Goal: Task Accomplishment & Management: Manage account settings

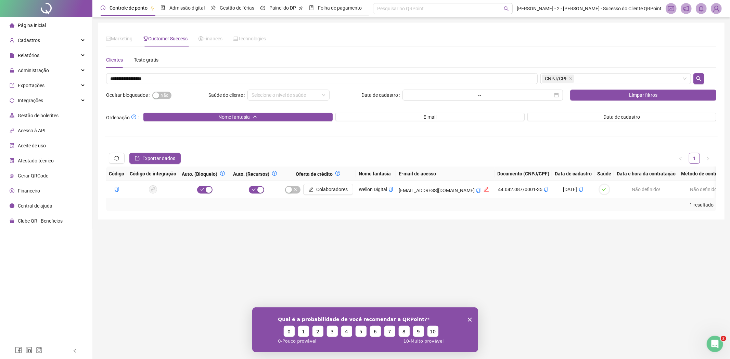
click at [191, 75] on input "**********" at bounding box center [321, 78] width 431 height 11
type input "**********"
click at [156, 92] on span "Sim Não" at bounding box center [161, 96] width 19 height 8
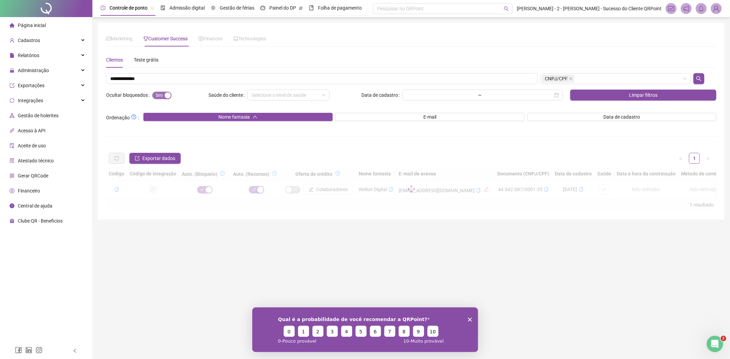
click at [156, 92] on span "Sim Não" at bounding box center [161, 96] width 19 height 8
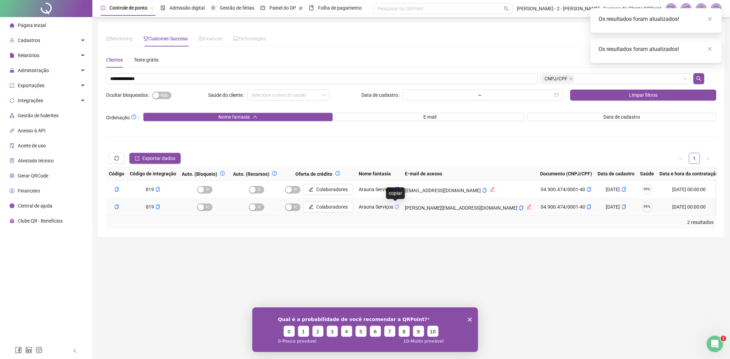
click at [397, 207] on icon "copy" at bounding box center [397, 207] width 4 height 5
click at [482, 190] on icon "copy" at bounding box center [484, 190] width 5 height 5
click at [586, 191] on icon "copy" at bounding box center [588, 189] width 5 height 5
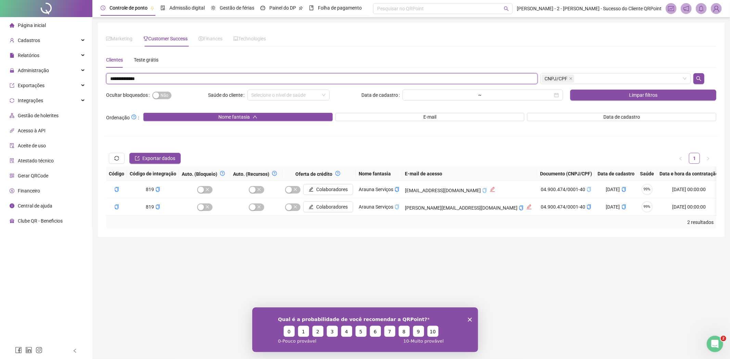
click at [121, 80] on input "**********" at bounding box center [321, 78] width 431 height 11
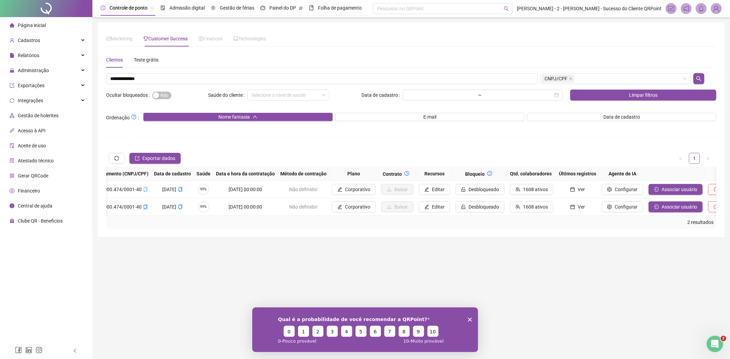
click at [583, 220] on div "Código Código de integração Auto. (Bloqueio) Auto. (Recursos) Oferta de crédito…" at bounding box center [411, 198] width 610 height 62
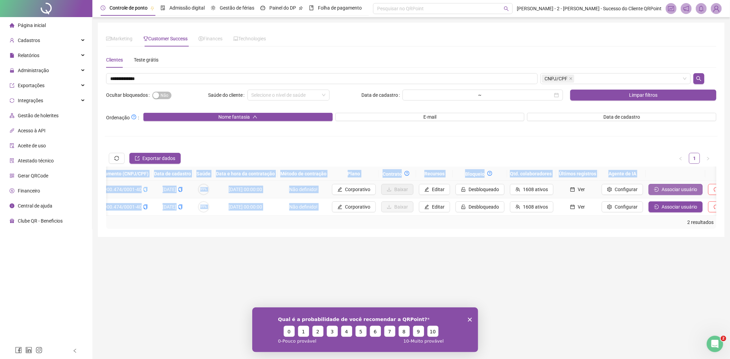
click at [661, 189] on span "Associar usuário" at bounding box center [679, 190] width 36 height 8
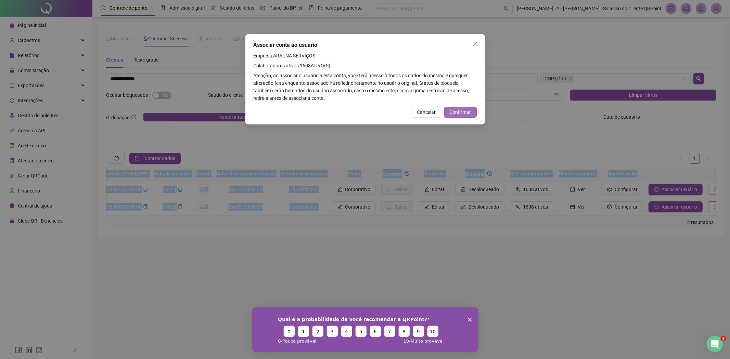
click at [455, 111] on span "Confirmar" at bounding box center [460, 112] width 22 height 8
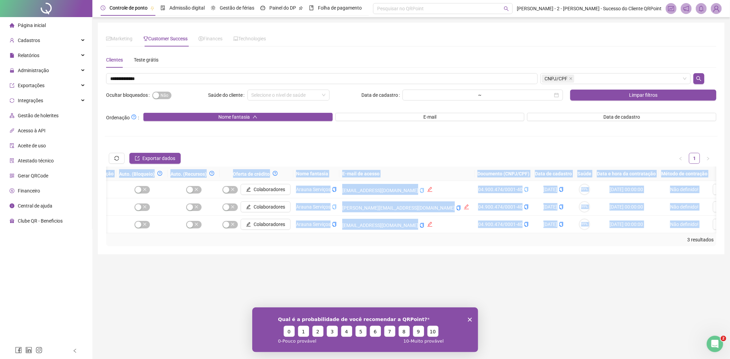
scroll to position [0, 0]
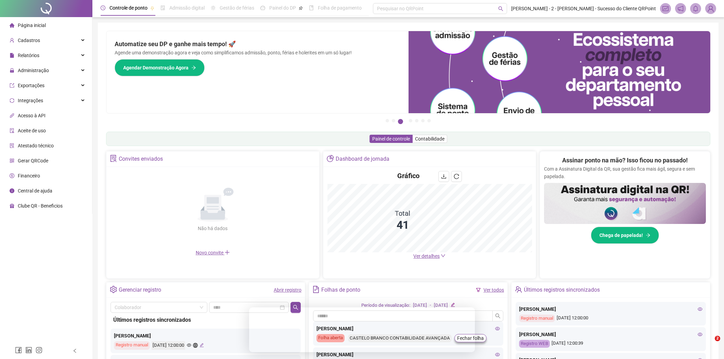
scroll to position [86, 0]
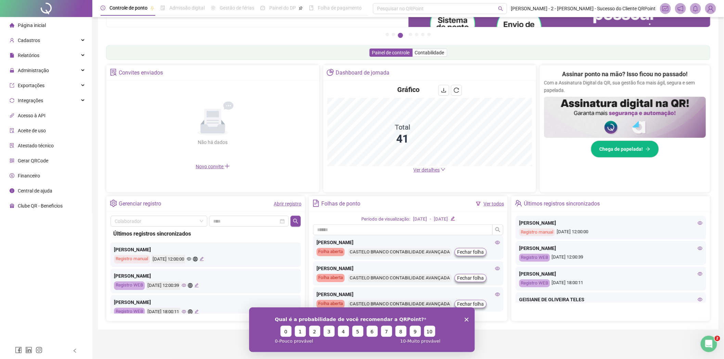
click at [714, 10] on img at bounding box center [710, 8] width 10 height 10
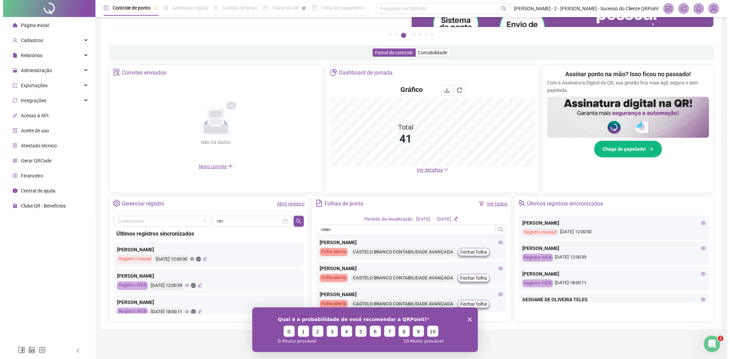
scroll to position [0, 0]
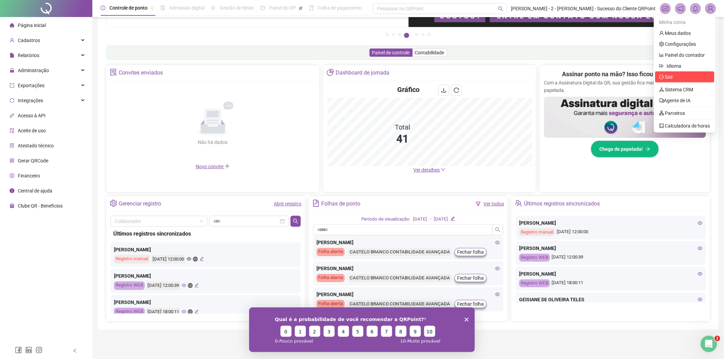
click at [675, 75] on span "Sair" at bounding box center [684, 77] width 51 height 8
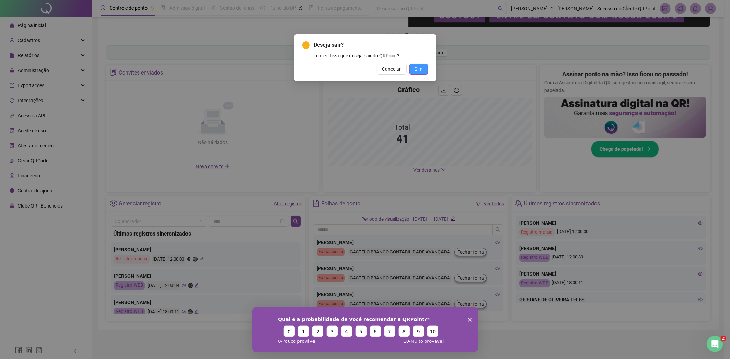
click at [422, 73] on span "Sim" at bounding box center [419, 69] width 8 height 8
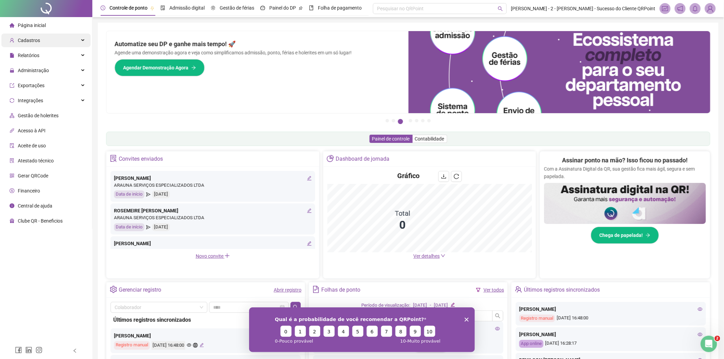
drag, startPoint x: 38, startPoint y: 39, endPoint x: 29, endPoint y: 45, distance: 11.0
click at [35, 39] on span "Cadastros" at bounding box center [29, 40] width 22 height 5
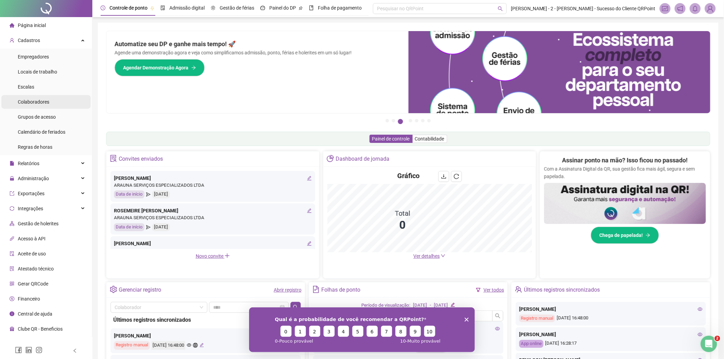
click at [38, 102] on span "Colaboradores" at bounding box center [33, 101] width 31 height 5
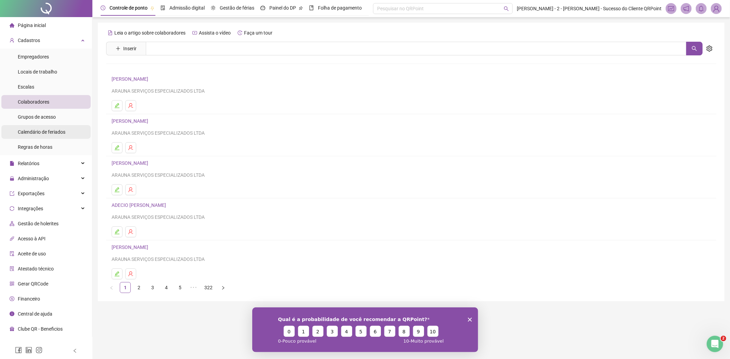
click at [52, 133] on span "Calendário de feriados" at bounding box center [42, 131] width 48 height 5
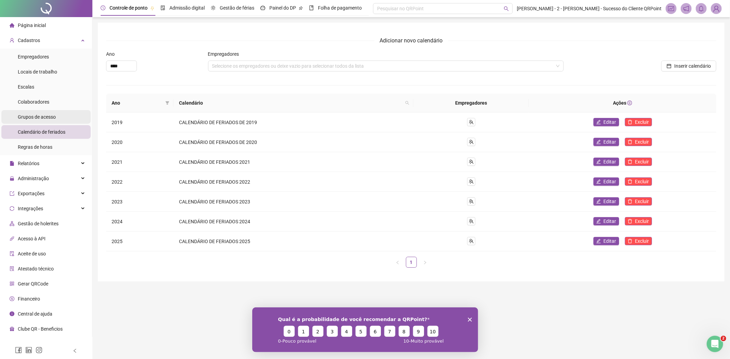
click at [35, 120] on div "Grupos de acesso" at bounding box center [37, 117] width 38 height 14
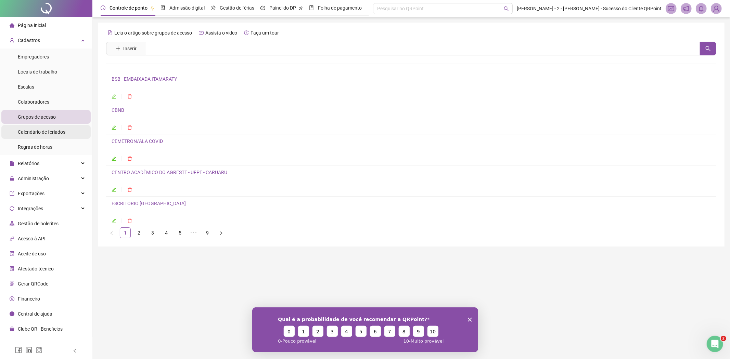
click at [28, 129] on span "Calendário de feriados" at bounding box center [42, 131] width 48 height 5
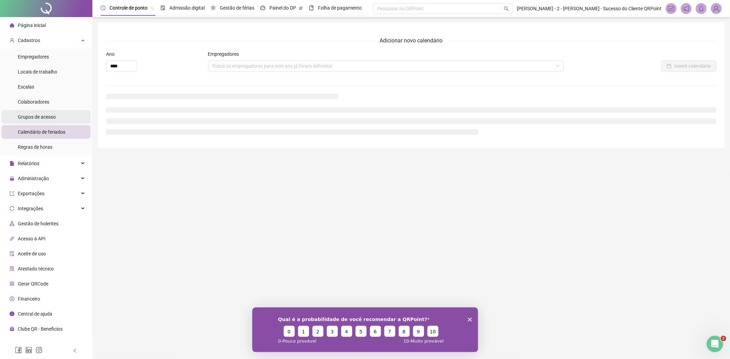
click at [28, 117] on span "Grupos de acesso" at bounding box center [37, 116] width 38 height 5
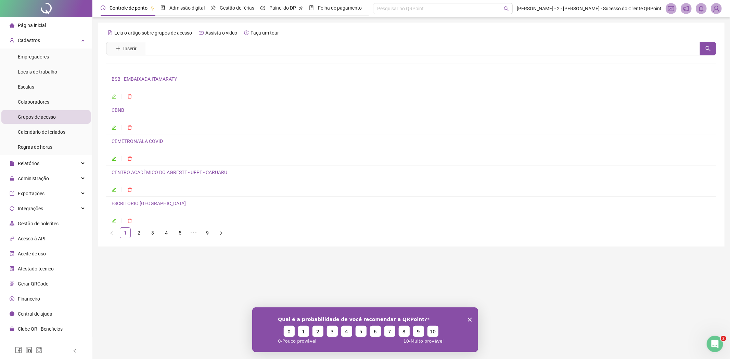
click at [148, 231] on link "3" at bounding box center [152, 233] width 10 height 10
click at [177, 78] on link "HOSPITAL DAS CLÍNICAS DA UFG/[GEOGRAPHIC_DATA]" at bounding box center [172, 78] width 120 height 5
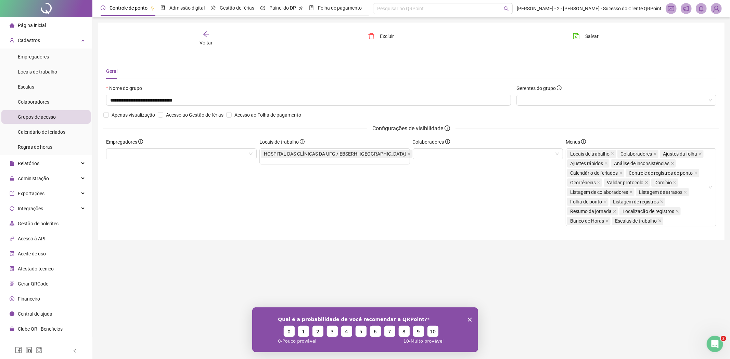
click at [208, 43] on span "Voltar" at bounding box center [205, 42] width 13 height 5
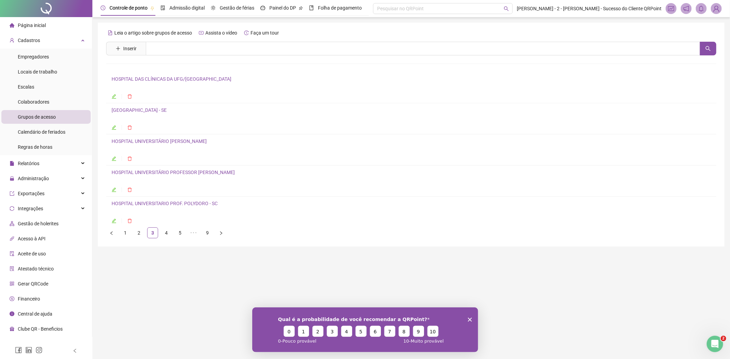
click at [167, 107] on link "[GEOGRAPHIC_DATA] - SE" at bounding box center [139, 109] width 55 height 5
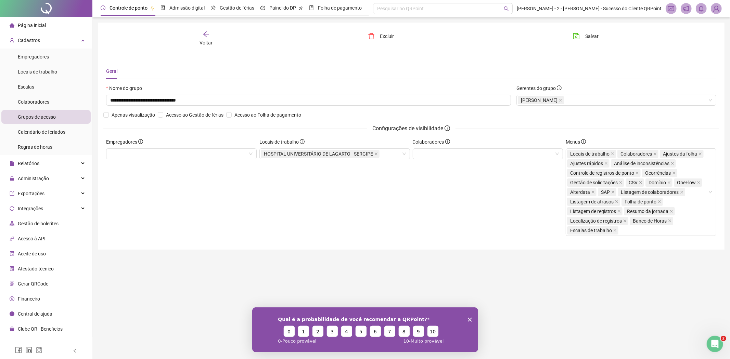
click at [207, 46] on div "**********" at bounding box center [411, 136] width 610 height 211
click at [210, 36] on div "Voltar" at bounding box center [205, 39] width 97 height 16
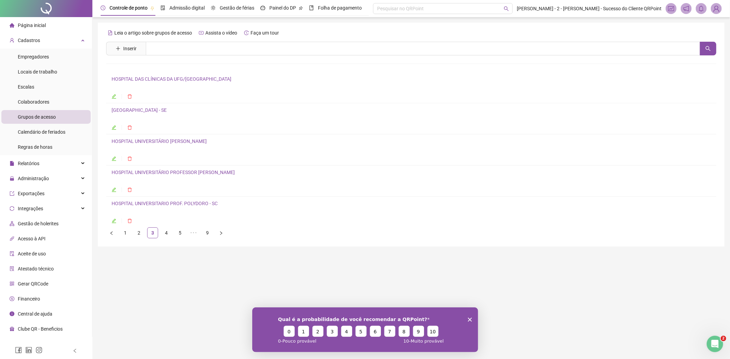
click at [192, 140] on link "HOSPITAL UNIVERSITÁRIO [PERSON_NAME]" at bounding box center [159, 141] width 95 height 5
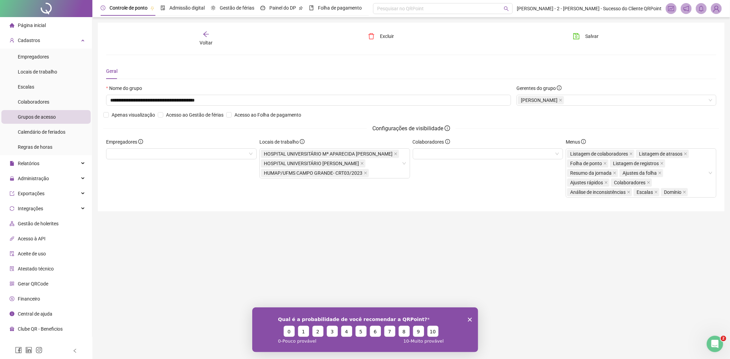
click at [207, 42] on span "Voltar" at bounding box center [205, 42] width 13 height 5
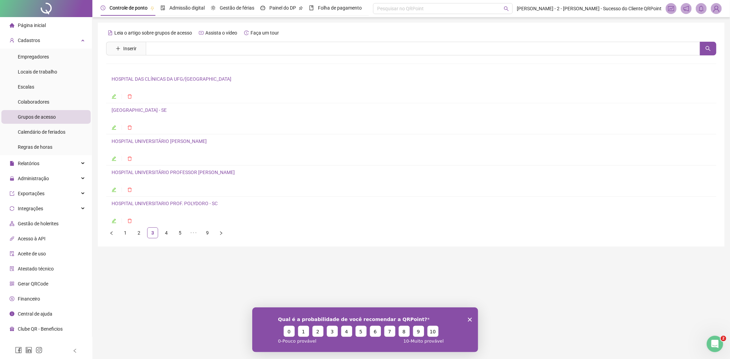
click at [215, 175] on link "HOSPITAL UNIVERSITÁRIO PROFESSOR [PERSON_NAME]" at bounding box center [173, 172] width 123 height 5
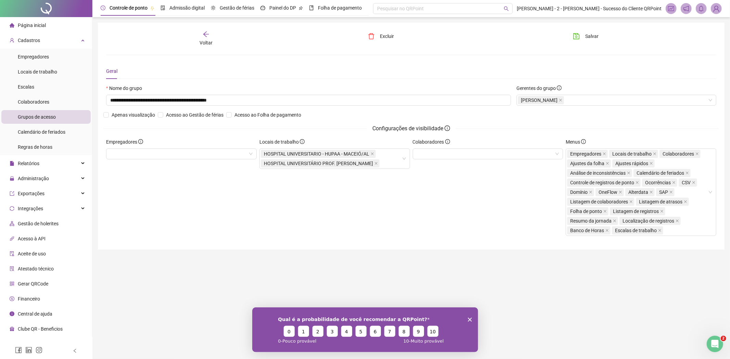
click at [209, 32] on icon "arrow-left" at bounding box center [205, 34] width 7 height 7
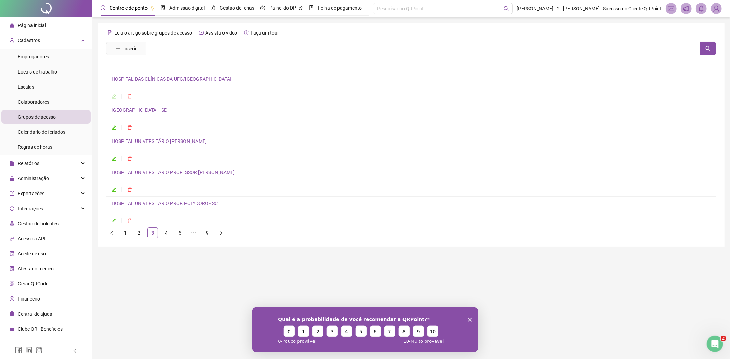
drag, startPoint x: 158, startPoint y: 204, endPoint x: 163, endPoint y: 205, distance: 4.8
click at [160, 204] on link "HOSPITAL UNIVERSITARIO PROF. POLYDORO - SC" at bounding box center [165, 203] width 106 height 5
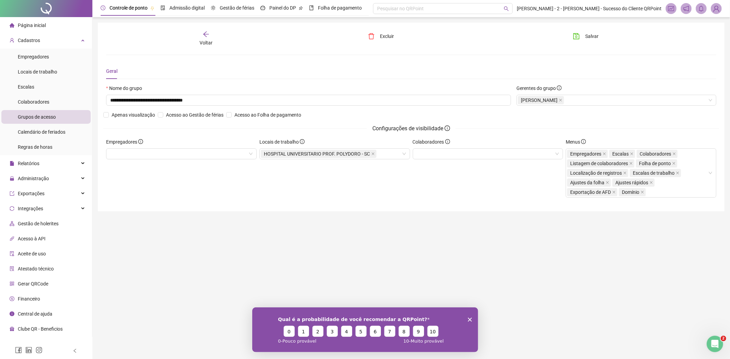
click at [246, 34] on div "Voltar" at bounding box center [205, 39] width 97 height 16
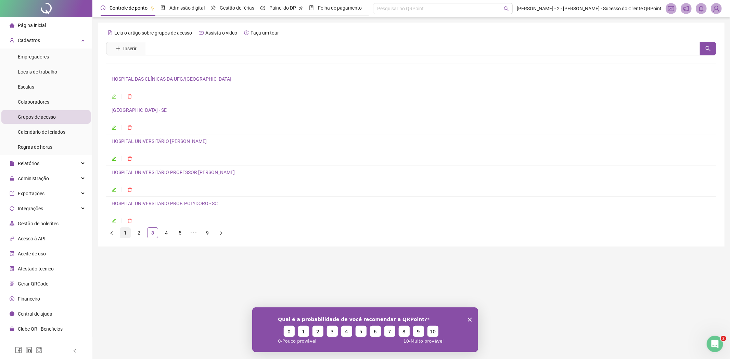
click at [126, 233] on link "1" at bounding box center [125, 233] width 10 height 10
click at [161, 84] on div "BSB - EMBAIXADA ITAMARATY" at bounding box center [411, 81] width 599 height 12
click at [161, 80] on link "BSB - EMBAIXADA ITAMARATY" at bounding box center [144, 78] width 65 height 5
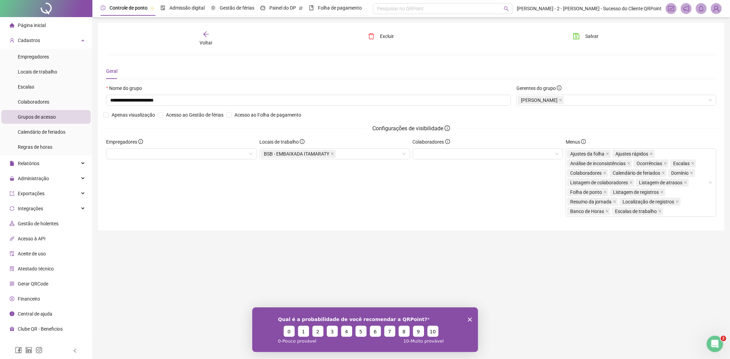
click at [207, 40] on span "Voltar" at bounding box center [205, 42] width 13 height 5
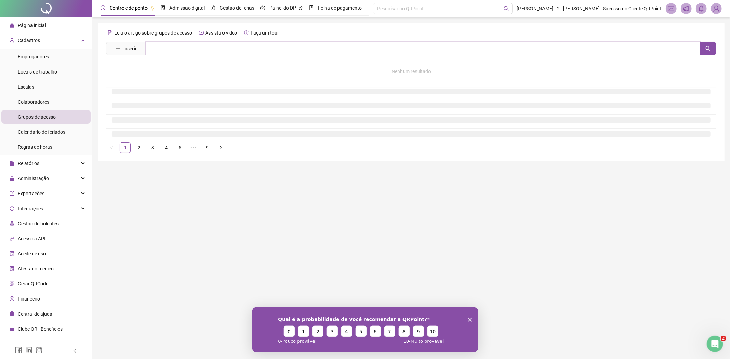
click at [208, 49] on input "text" at bounding box center [423, 49] width 554 height 14
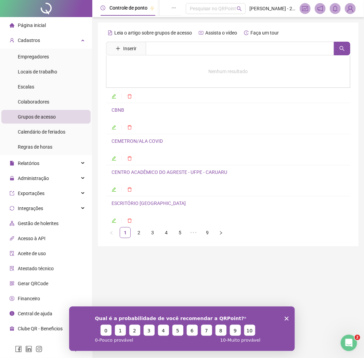
click at [222, 131] on ul at bounding box center [228, 128] width 233 height 8
click at [155, 236] on link "3" at bounding box center [152, 233] width 10 height 10
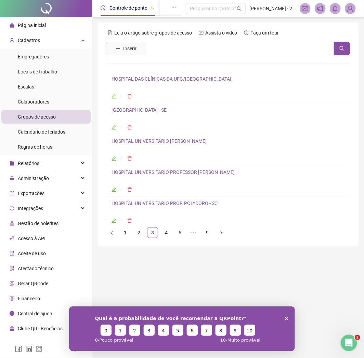
click at [181, 38] on div "Leia o artigo sobre grupos de acesso Assista o vídeo Faça um tour Inserir Nenhu…" at bounding box center [228, 132] width 244 height 211
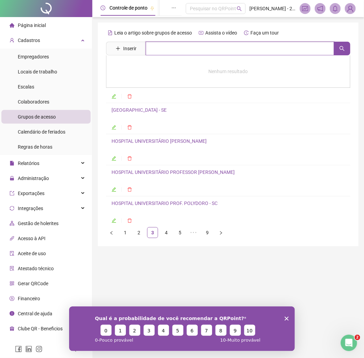
click at [180, 46] on input "text" at bounding box center [240, 49] width 188 height 14
paste input "*****"
click at [163, 233] on link "4" at bounding box center [166, 233] width 10 height 10
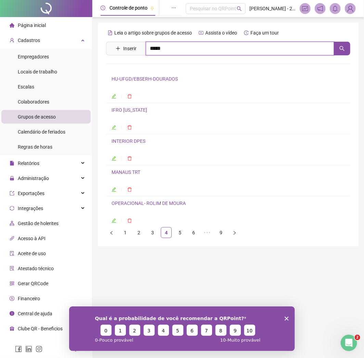
click at [189, 48] on input "*****" at bounding box center [240, 49] width 188 height 14
paste input "**********"
click at [187, 47] on input "**********" at bounding box center [240, 49] width 188 height 14
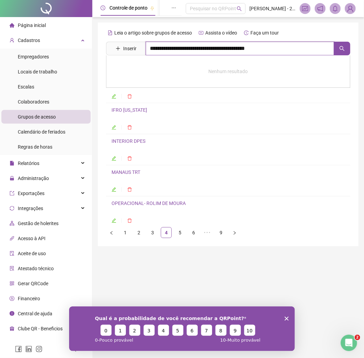
click at [187, 47] on input "**********" at bounding box center [240, 49] width 188 height 14
type input "*****"
type input "******"
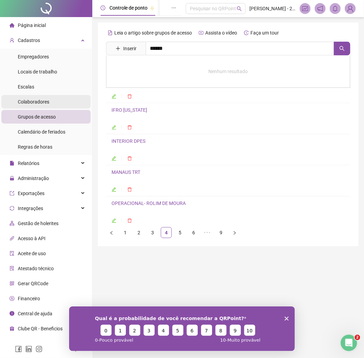
click at [36, 105] on span "Colaboradores" at bounding box center [33, 101] width 31 height 5
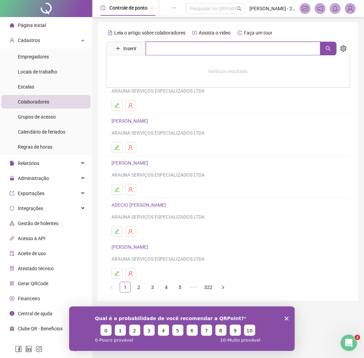
click at [170, 42] on input "text" at bounding box center [233, 49] width 175 height 14
paste input "**********"
click at [184, 45] on input "**********" at bounding box center [233, 49] width 175 height 14
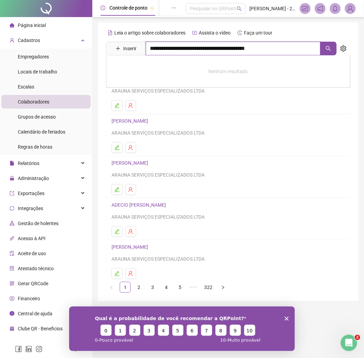
paste input "text"
type input "**********"
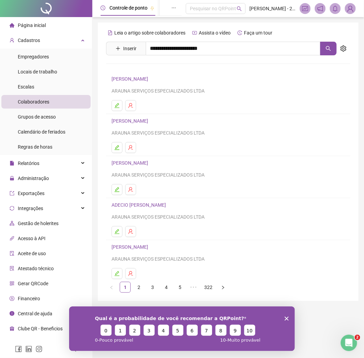
click at [155, 70] on link "[PERSON_NAME]" at bounding box center [137, 68] width 37 height 5
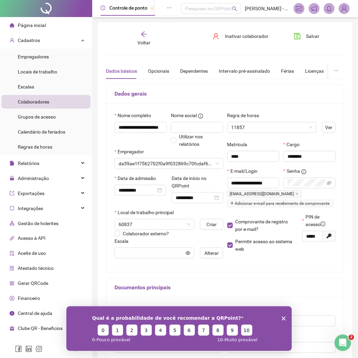
type input "**********"
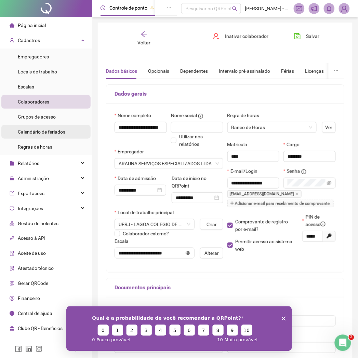
click at [39, 132] on span "Calendário de feriados" at bounding box center [42, 131] width 48 height 5
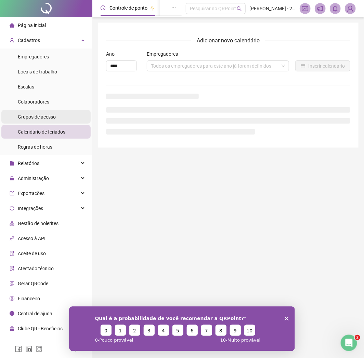
click at [37, 118] on span "Grupos de acesso" at bounding box center [37, 116] width 38 height 5
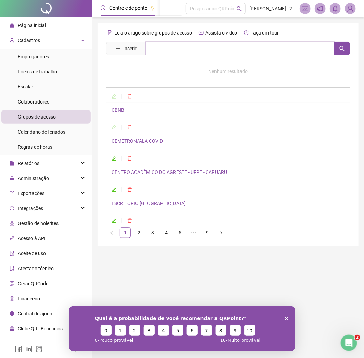
click at [177, 49] on input "text" at bounding box center [240, 49] width 188 height 14
type input "*"
type input "***"
type input "*******"
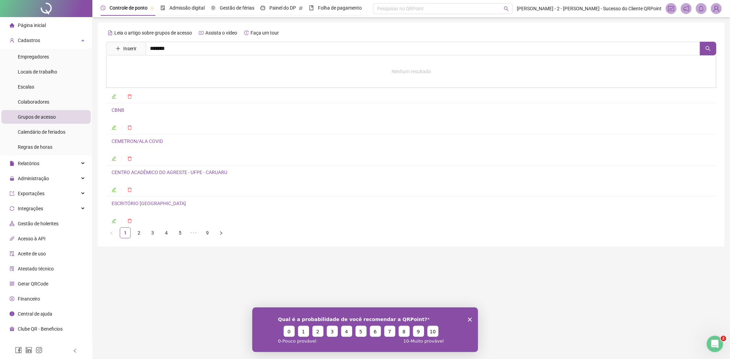
click at [144, 237] on ul "1 2 3 4 5 ••• 9" at bounding box center [411, 232] width 610 height 11
click at [158, 230] on ul "1 2 3 4 5 ••• 9" at bounding box center [411, 232] width 610 height 11
click at [164, 232] on link "4" at bounding box center [166, 233] width 10 height 10
click at [205, 231] on span "•••" at bounding box center [207, 232] width 11 height 11
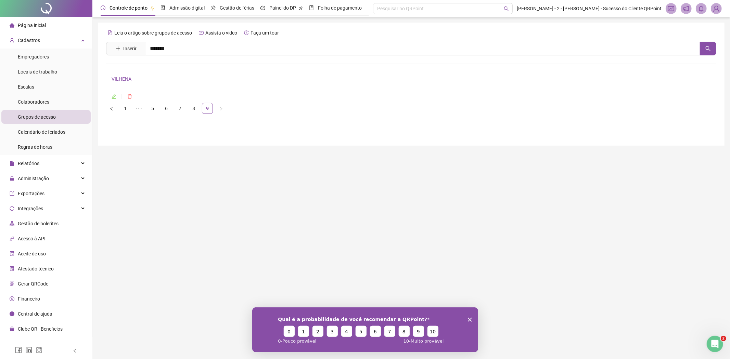
click at [121, 79] on link "VILHENA" at bounding box center [122, 78] width 20 height 5
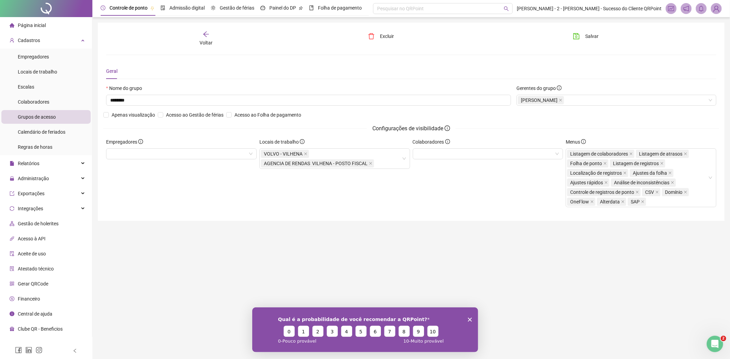
click at [207, 38] on div "Voltar" at bounding box center [205, 39] width 97 height 16
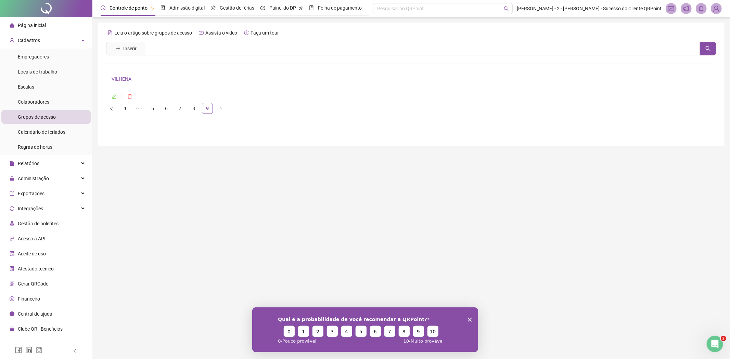
click at [200, 110] on ul "1 ••• 5 6 7 8 9" at bounding box center [411, 108] width 610 height 11
drag, startPoint x: 199, startPoint y: 109, endPoint x: 203, endPoint y: 109, distance: 3.8
click at [203, 109] on ul "1 ••• 5 6 7 8 9" at bounding box center [411, 108] width 610 height 11
click at [193, 111] on link "8" at bounding box center [193, 108] width 10 height 10
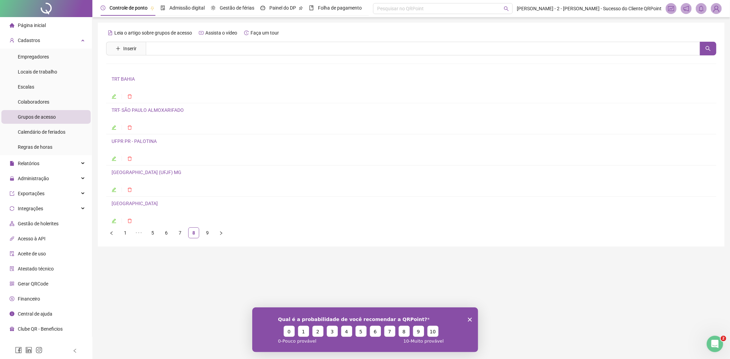
click at [199, 40] on div "Leia o artigo sobre grupos de acesso Assista o vídeo Faça um tour Inserir Nenhu…" at bounding box center [411, 132] width 610 height 211
click at [200, 45] on input "text" at bounding box center [423, 49] width 554 height 14
click at [168, 62] on div "Nenhum resultado" at bounding box center [411, 71] width 610 height 32
click at [169, 52] on input "**" at bounding box center [423, 49] width 554 height 14
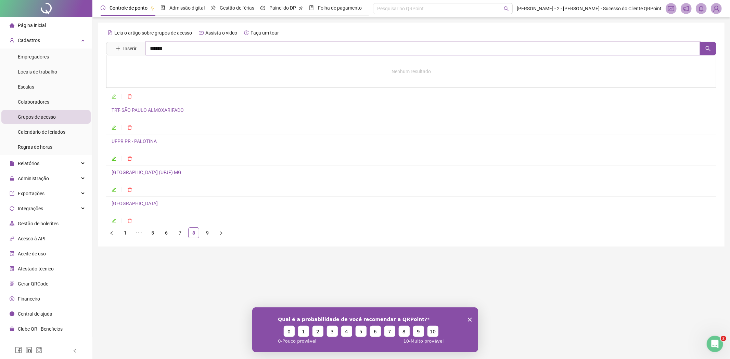
type input "******"
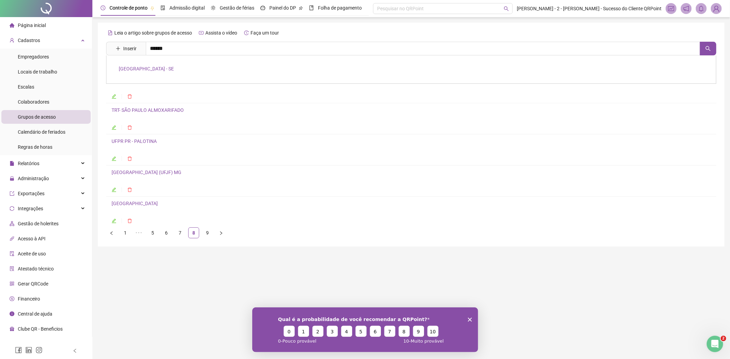
click at [163, 69] on link "[GEOGRAPHIC_DATA] - SE" at bounding box center [146, 68] width 55 height 5
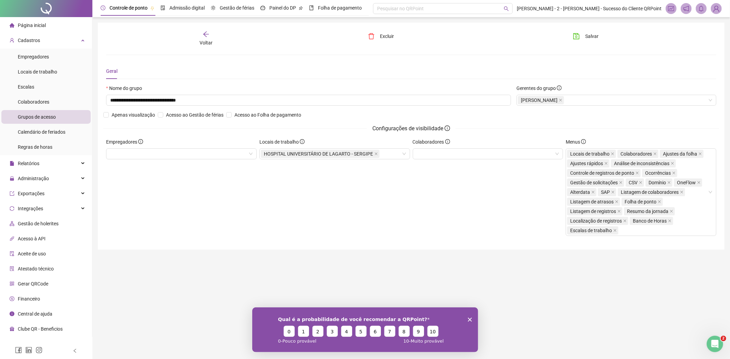
click at [202, 32] on div "Voltar" at bounding box center [205, 39] width 97 height 16
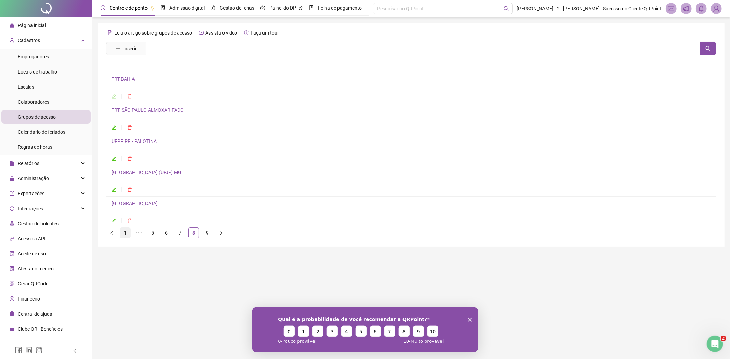
click at [127, 233] on link "1" at bounding box center [125, 233] width 10 height 10
click at [161, 84] on div "BSB - EMBAIXADA ITAMARATY" at bounding box center [411, 81] width 599 height 12
click at [163, 79] on link "BSB - EMBAIXADA ITAMARATY" at bounding box center [144, 78] width 65 height 5
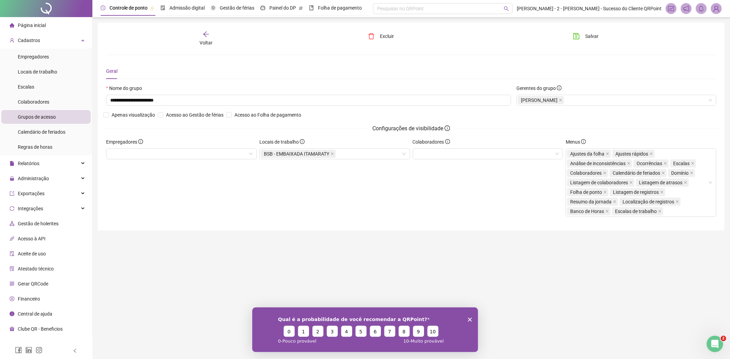
click at [209, 38] on div "Voltar" at bounding box center [205, 39] width 97 height 16
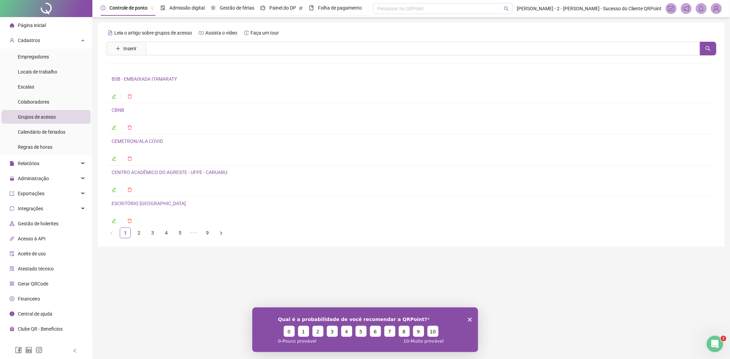
click at [126, 142] on link "CEMETRON/ALA COVID" at bounding box center [137, 141] width 51 height 5
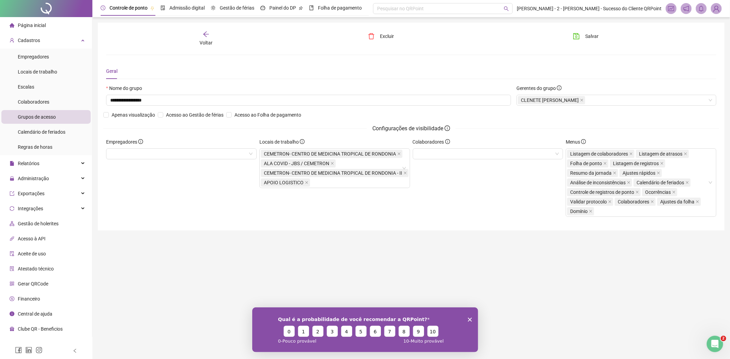
click at [202, 34] on icon "arrow-left" at bounding box center [205, 34] width 7 height 7
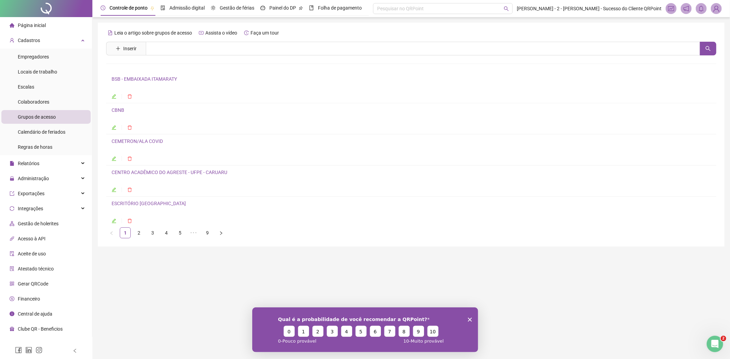
click at [148, 174] on link "CENTRO ACADÊMICO DO AGRESTE - UFPE - CARUARU" at bounding box center [170, 172] width 116 height 5
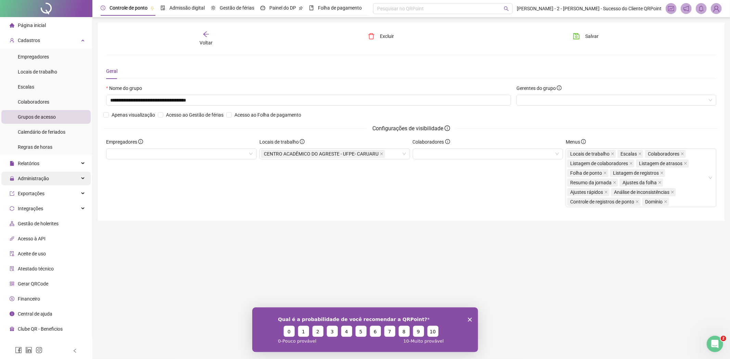
click at [57, 177] on div "Administração" at bounding box center [45, 179] width 89 height 14
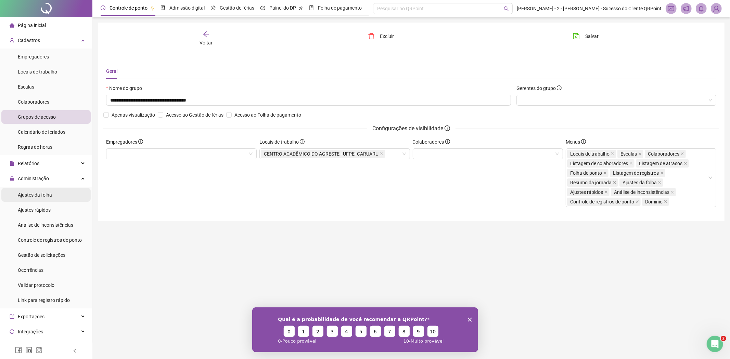
click at [46, 192] on span "Ajustes da folha" at bounding box center [35, 194] width 34 height 5
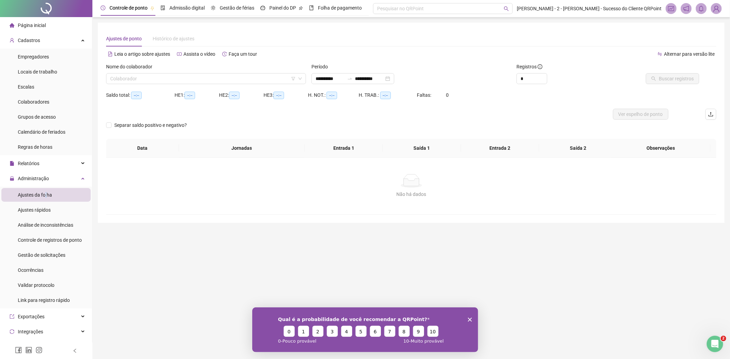
type input "**********"
click at [277, 79] on input "search" at bounding box center [202, 79] width 185 height 10
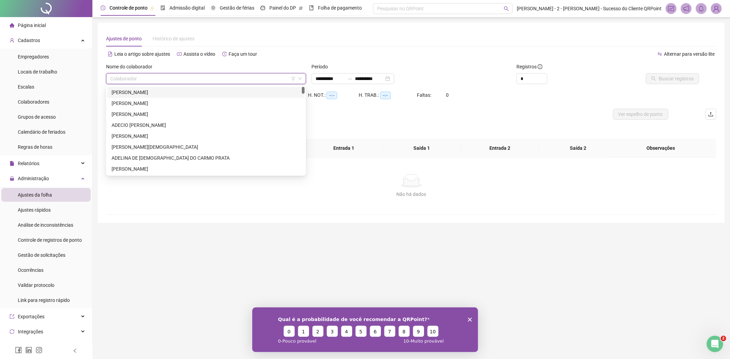
click at [291, 77] on icon "filter" at bounding box center [293, 79] width 4 height 4
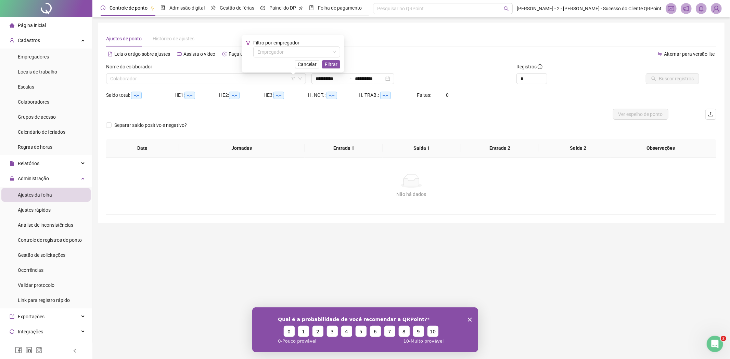
click at [196, 64] on div "Nome do colaborador" at bounding box center [206, 68] width 200 height 10
click at [306, 64] on span "Cancelar" at bounding box center [307, 65] width 19 height 8
click at [45, 165] on div "Relatórios" at bounding box center [45, 164] width 89 height 14
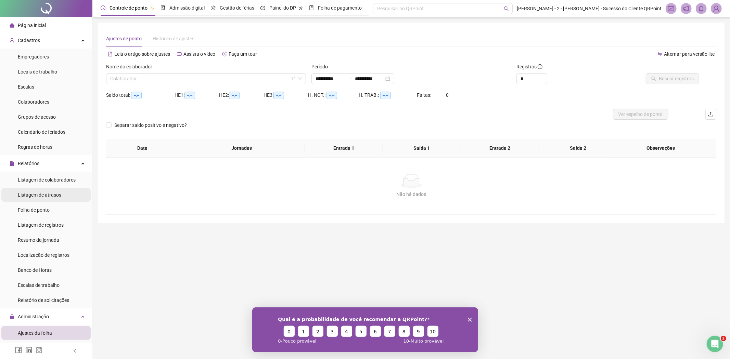
click at [50, 193] on span "Listagem de atrasos" at bounding box center [39, 194] width 43 height 5
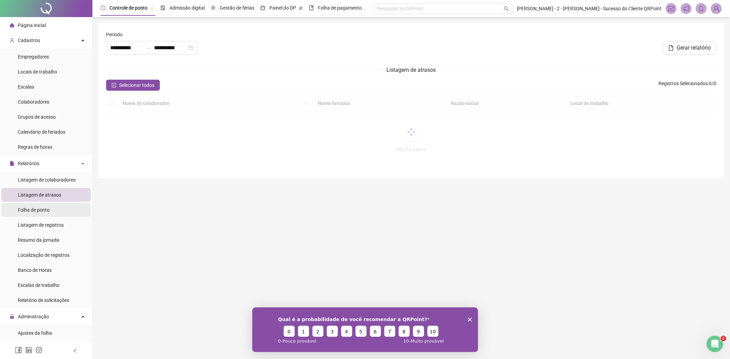
type input "**********"
click at [46, 212] on span "Folha de ponto" at bounding box center [34, 209] width 32 height 5
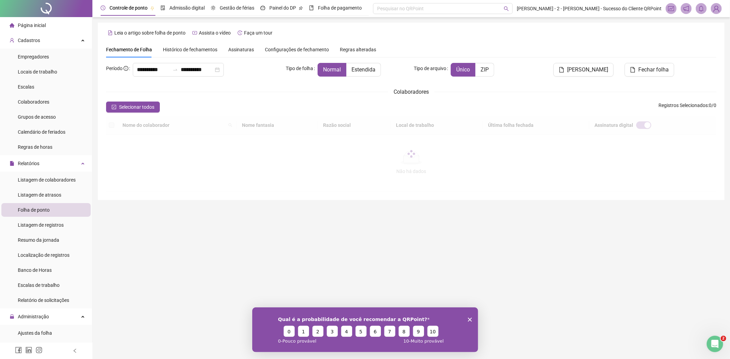
type input "**********"
click at [47, 159] on div "Relatórios" at bounding box center [45, 164] width 89 height 14
click at [42, 211] on span "Ajustes rápidos" at bounding box center [34, 209] width 33 height 5
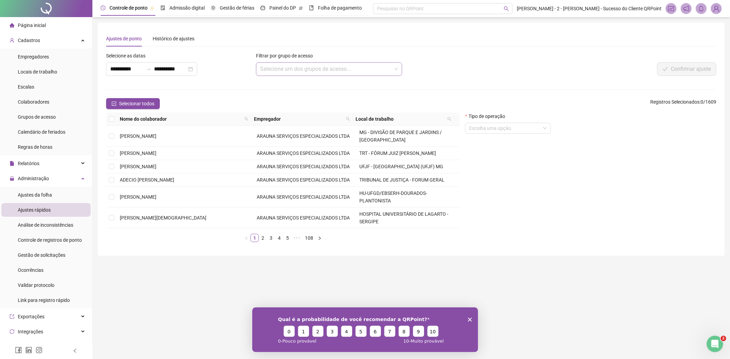
click at [322, 69] on input "search" at bounding box center [325, 69] width 131 height 13
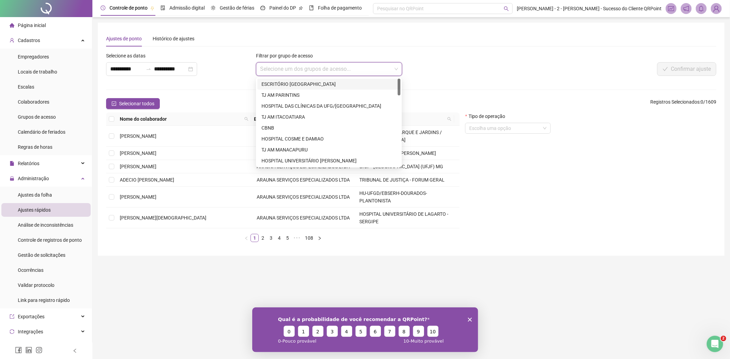
click at [319, 83] on div "ESCRITÓRIO [GEOGRAPHIC_DATA]" at bounding box center [328, 84] width 135 height 8
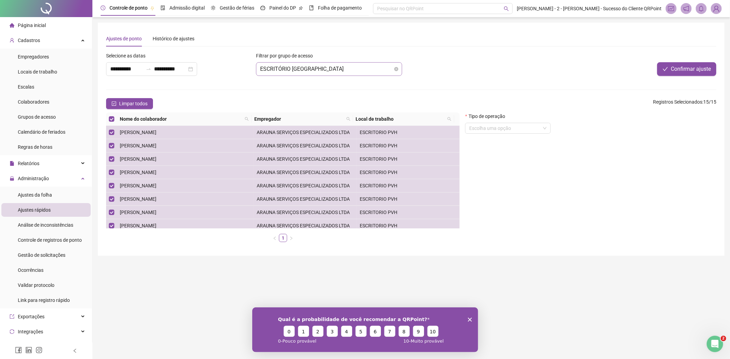
click at [324, 69] on span "ESCRITÓRIO [GEOGRAPHIC_DATA]" at bounding box center [329, 69] width 138 height 13
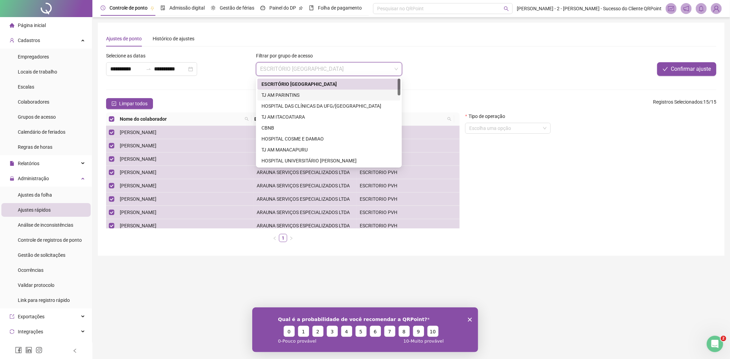
click at [301, 94] on div "TJ AM PARINTINS" at bounding box center [328, 95] width 135 height 8
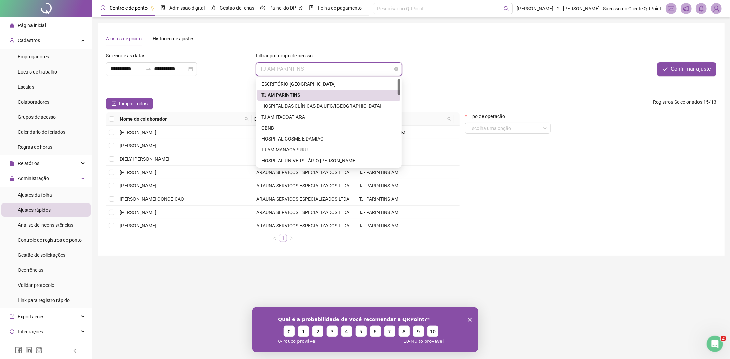
click at [302, 67] on span "TJ AM PARINTINS" at bounding box center [329, 69] width 138 height 13
click at [302, 105] on div "HOSPITAL DAS CLÍNICAS DA UFG/[GEOGRAPHIC_DATA]" at bounding box center [328, 106] width 135 height 8
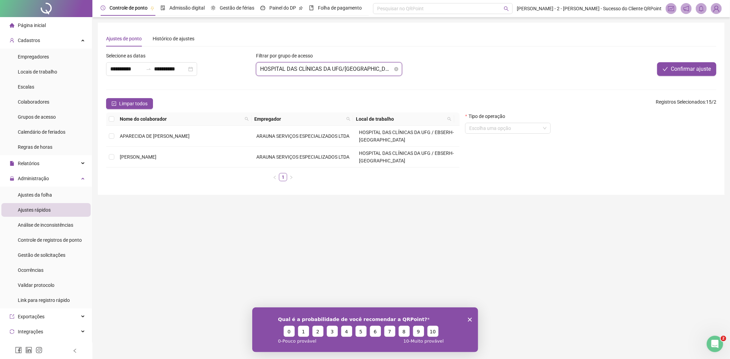
click at [302, 73] on span "HOSPITAL DAS CLÍNICAS DA UFG/[GEOGRAPHIC_DATA]" at bounding box center [329, 69] width 138 height 13
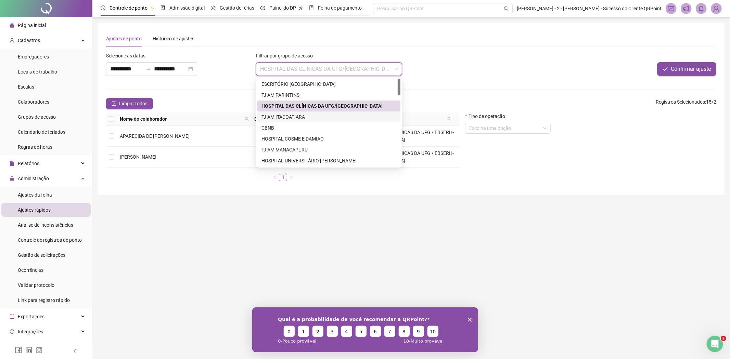
click at [293, 118] on div "TJ AM ITACOATIARA" at bounding box center [328, 117] width 135 height 8
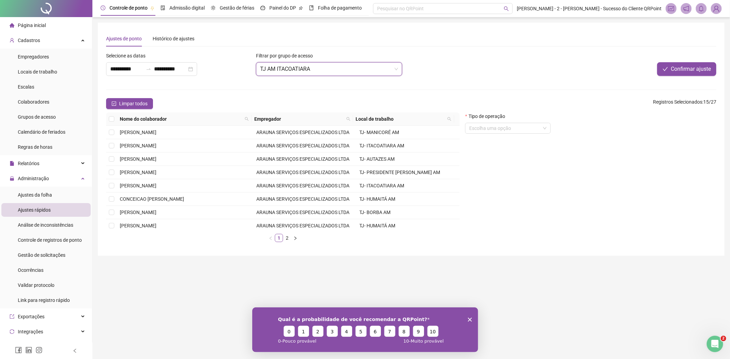
drag, startPoint x: 308, startPoint y: 70, endPoint x: 306, endPoint y: 77, distance: 7.7
click at [308, 70] on span "TJ AM ITACOATIARA" at bounding box center [329, 69] width 138 height 13
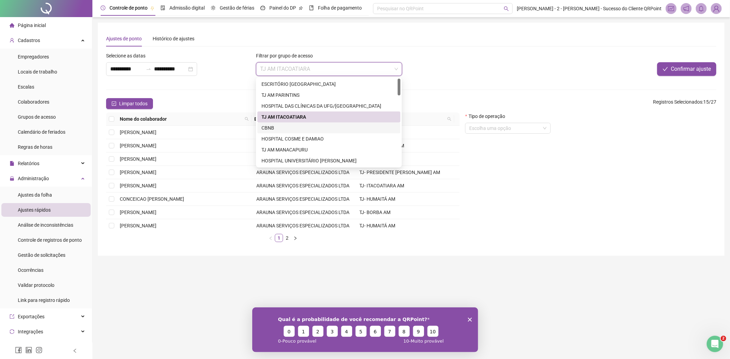
click at [289, 130] on div "CBNB" at bounding box center [328, 128] width 135 height 8
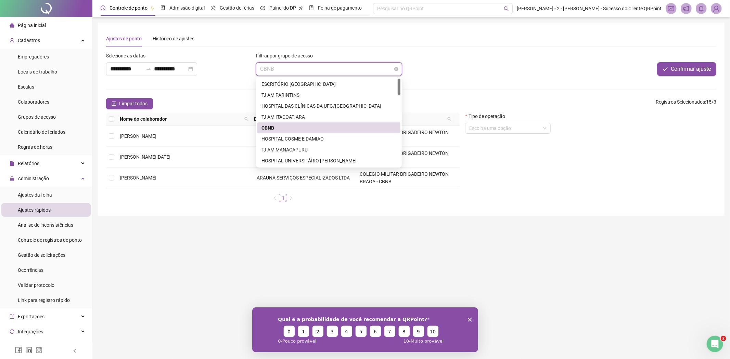
click at [310, 64] on span "CBNB" at bounding box center [329, 69] width 138 height 13
drag, startPoint x: 288, startPoint y: 141, endPoint x: 307, endPoint y: 105, distance: 40.2
click at [288, 140] on div "HOSPITAL COSME E DAMIAO" at bounding box center [328, 139] width 135 height 8
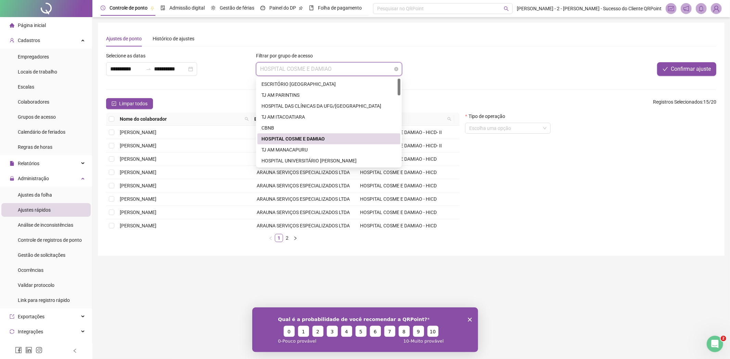
click at [319, 67] on span "HOSPITAL COSME E DAMIAO" at bounding box center [329, 69] width 138 height 13
click at [287, 151] on div "TJ AM MANACAPURU" at bounding box center [328, 150] width 135 height 8
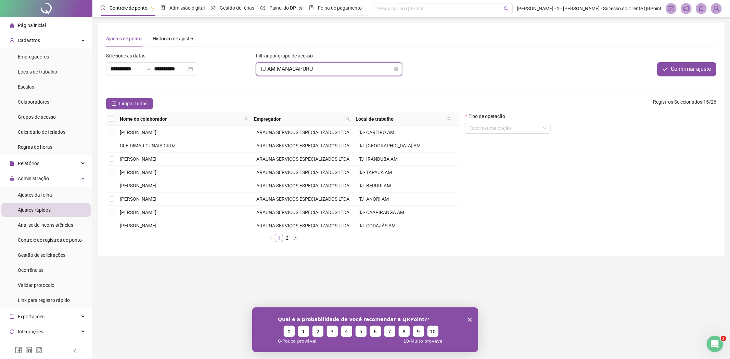
click at [315, 70] on span "TJ AM MANACAPURU" at bounding box center [329, 69] width 138 height 13
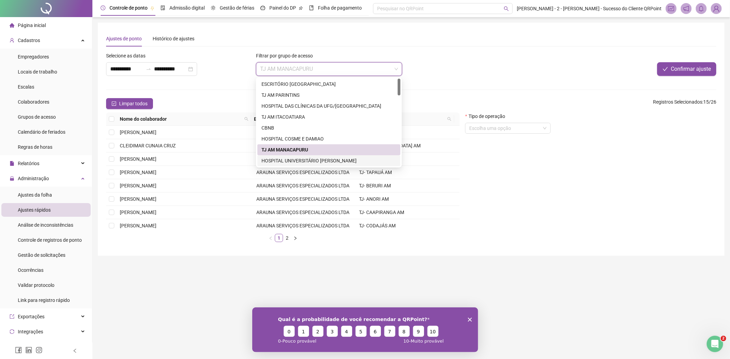
click at [285, 159] on div "HOSPITAL UNIVERSITÁRIO [PERSON_NAME]" at bounding box center [328, 161] width 135 height 8
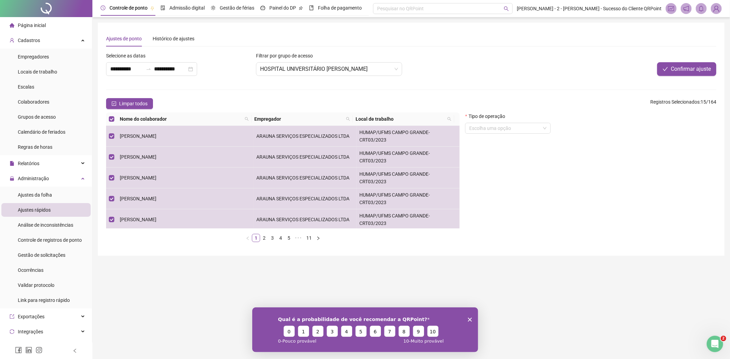
click at [42, 8] on div at bounding box center [46, 8] width 92 height 17
click at [357, 69] on span "HOSPITAL UNIVERSITÁRIO [PERSON_NAME]" at bounding box center [329, 69] width 138 height 13
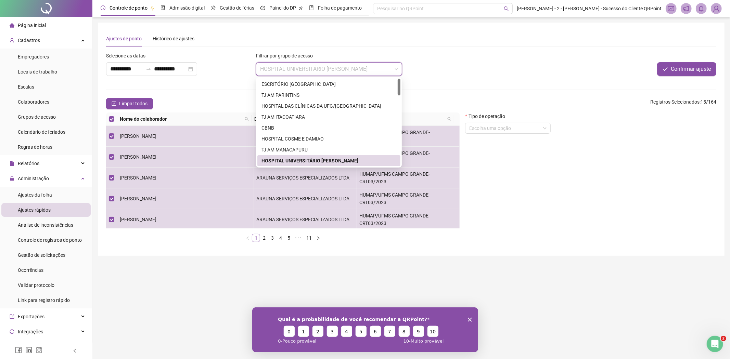
scroll to position [38, 0]
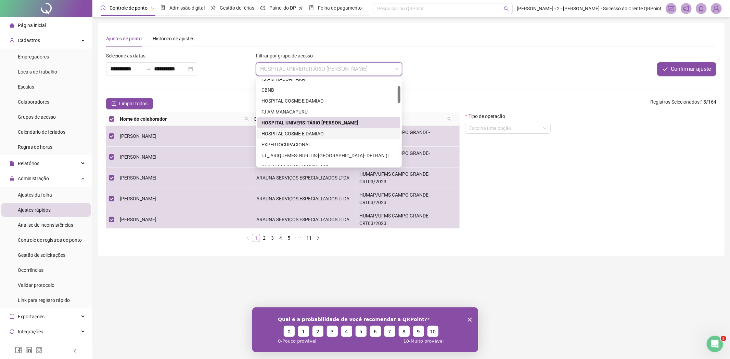
click at [293, 133] on div "HOSPITAL COSME E DAMIAO" at bounding box center [328, 134] width 135 height 8
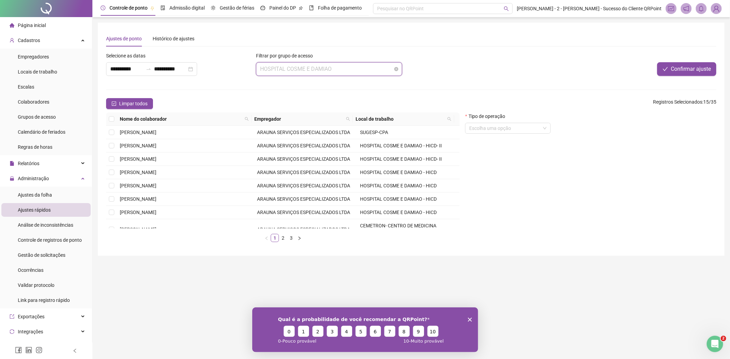
click at [314, 64] on span "HOSPITAL COSME E DAMIAO" at bounding box center [329, 69] width 138 height 13
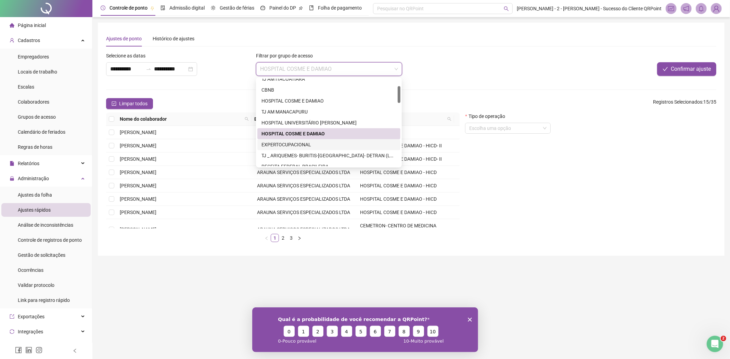
click at [302, 142] on div "EXPERTOCUPACIONAL" at bounding box center [328, 145] width 135 height 8
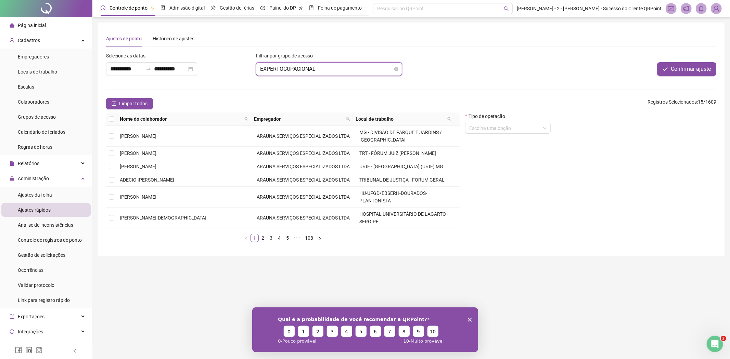
click at [305, 69] on span "EXPERTOCUPACIONAL" at bounding box center [329, 69] width 138 height 13
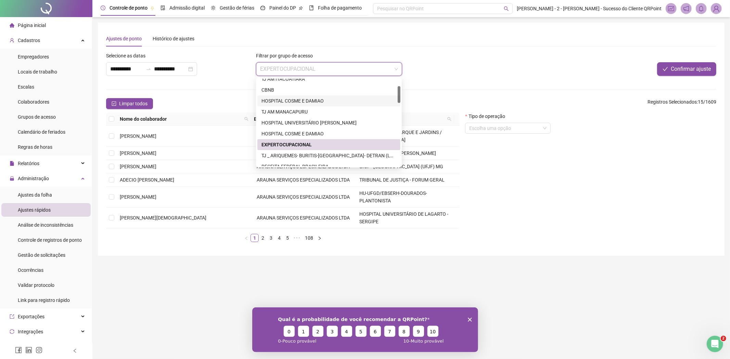
click at [303, 97] on div "HOSPITAL COSME E DAMIAO" at bounding box center [328, 101] width 135 height 8
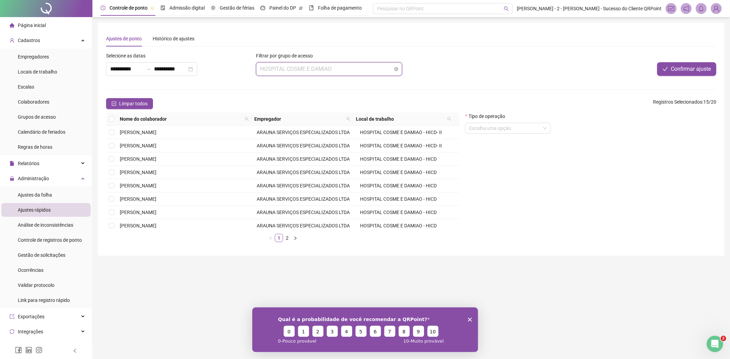
drag, startPoint x: 329, startPoint y: 67, endPoint x: 332, endPoint y: 72, distance: 6.0
click at [330, 67] on span "HOSPITAL COSME E DAMIAO" at bounding box center [329, 69] width 138 height 13
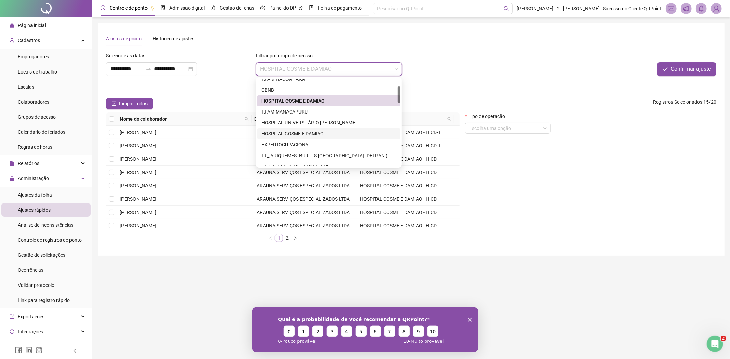
scroll to position [0, 0]
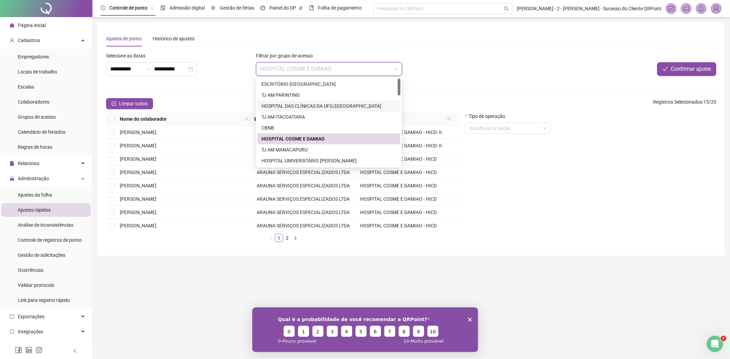
click at [311, 106] on div "HOSPITAL DAS CLÍNICAS DA UFG/[GEOGRAPHIC_DATA]" at bounding box center [328, 106] width 135 height 8
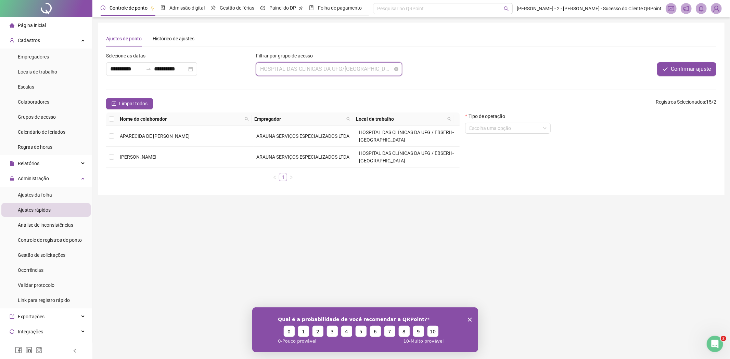
click at [345, 66] on span "HOSPITAL DAS CLÍNICAS DA UFG/[GEOGRAPHIC_DATA]" at bounding box center [329, 69] width 138 height 13
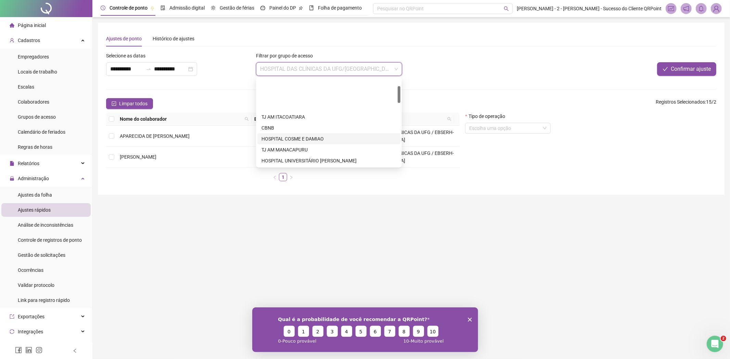
scroll to position [38, 0]
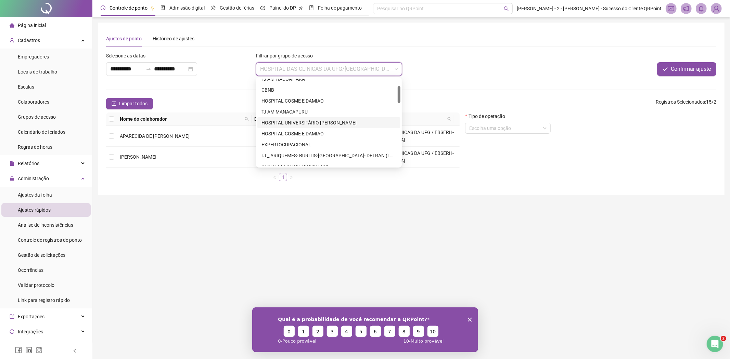
click at [315, 121] on div "HOSPITAL UNIVERSITÁRIO [PERSON_NAME]" at bounding box center [328, 123] width 135 height 8
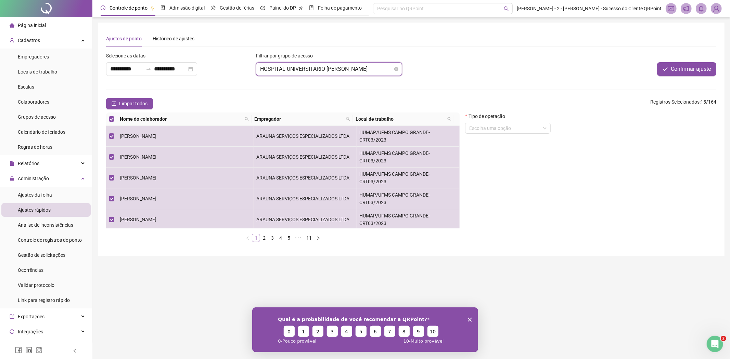
drag, startPoint x: 330, startPoint y: 70, endPoint x: 335, endPoint y: 69, distance: 4.9
click at [334, 70] on span "HOSPITAL UNIVERSITÁRIO [PERSON_NAME]" at bounding box center [329, 69] width 138 height 13
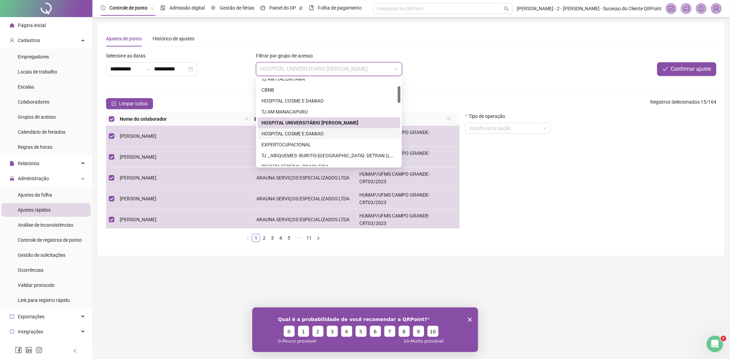
click at [282, 136] on div "HOSPITAL COSME E DAMIAO" at bounding box center [328, 134] width 135 height 8
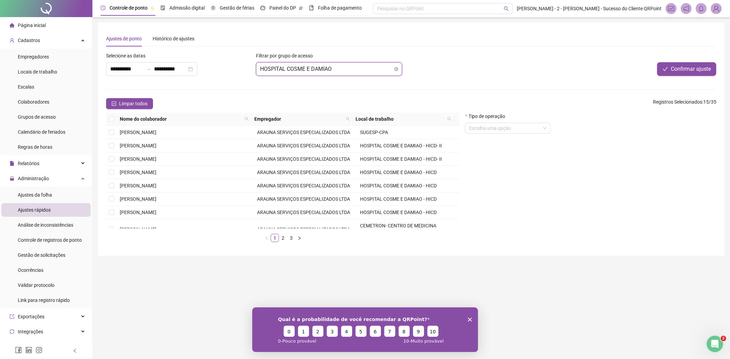
click at [329, 70] on span "HOSPITAL COSME E DAMIAO" at bounding box center [329, 69] width 138 height 13
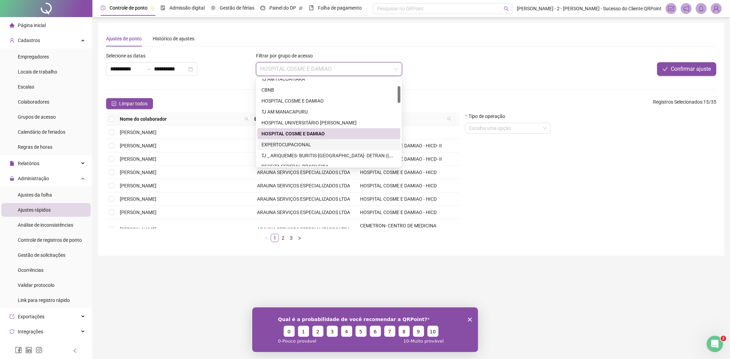
click at [307, 143] on div "EXPERTOCUPACIONAL" at bounding box center [328, 145] width 135 height 8
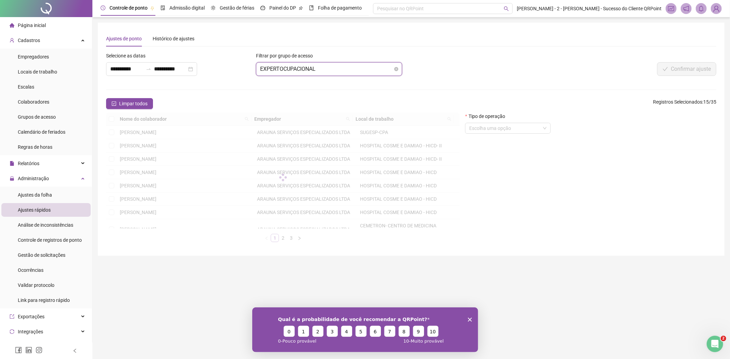
click at [342, 70] on span "EXPERTOCUPACIONAL" at bounding box center [329, 69] width 138 height 13
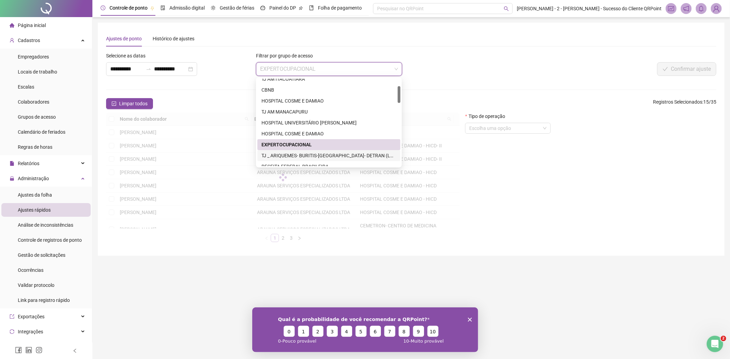
click at [303, 156] on div "TJ _ ARIQUEMES- BURITIS-MACHADINHO- DETRAN (LOTE I INTERIOR)" at bounding box center [328, 156] width 135 height 8
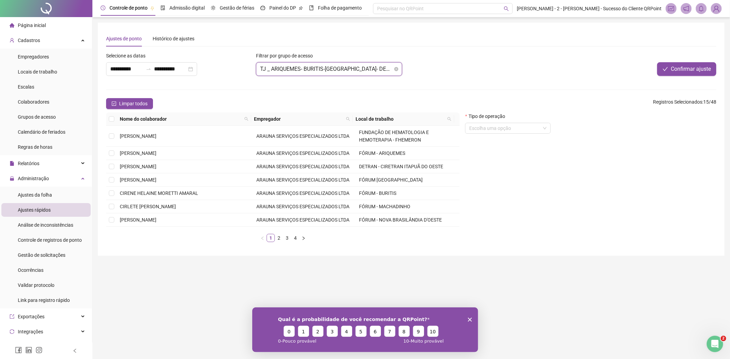
click at [358, 66] on span "TJ _ ARIQUEMES- BURITIS-MACHADINHO- DETRAN (LOTE I INTERIOR)" at bounding box center [329, 69] width 138 height 13
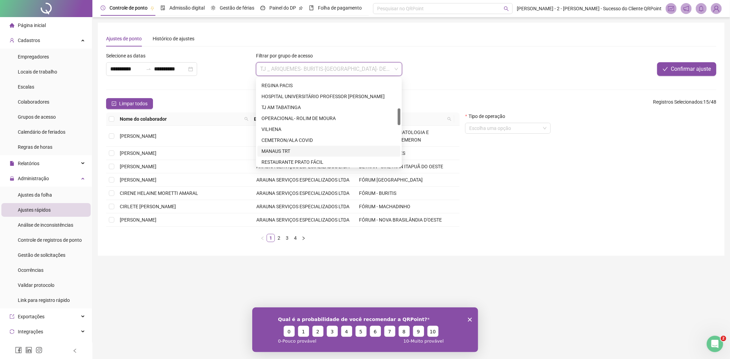
scroll to position [76, 0]
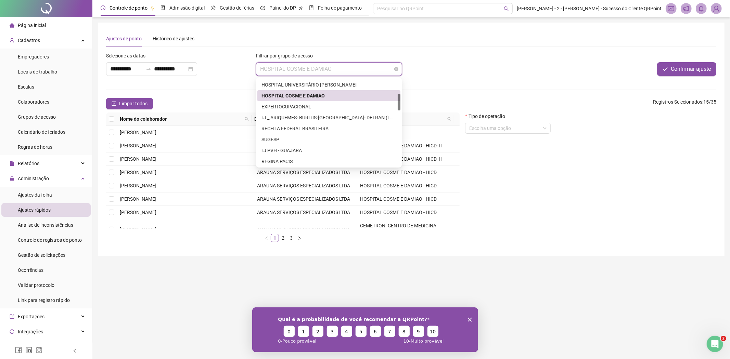
click at [336, 67] on span "HOSPITAL COSME E DAMIAO" at bounding box center [329, 69] width 138 height 13
click at [293, 128] on div "RECEITA FEDERAL BRASILEIRA" at bounding box center [328, 129] width 135 height 8
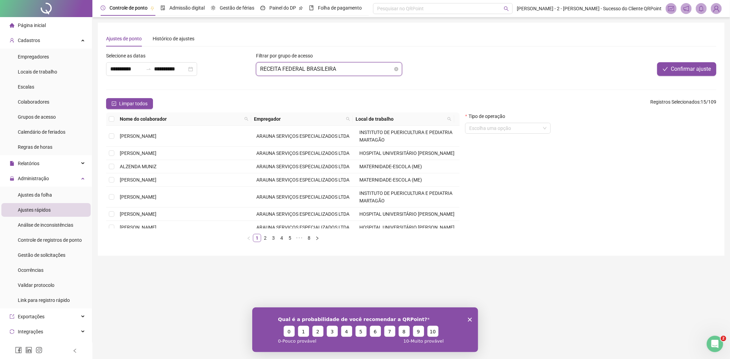
click at [327, 70] on span "RECEITA FEDERAL BRASILEIRA" at bounding box center [329, 69] width 138 height 13
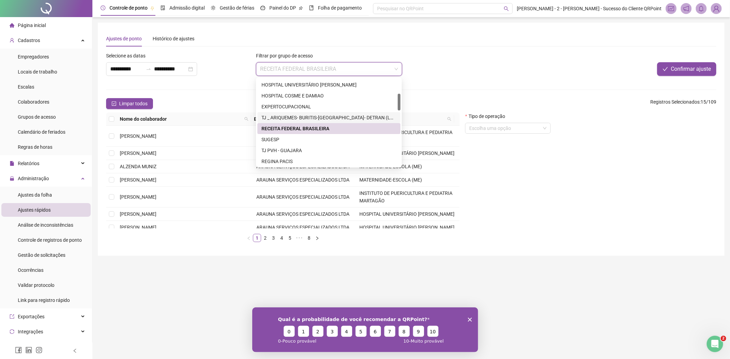
click at [450, 105] on div "Limpar todos Registros Selecionados : 15 / 109" at bounding box center [411, 103] width 610 height 11
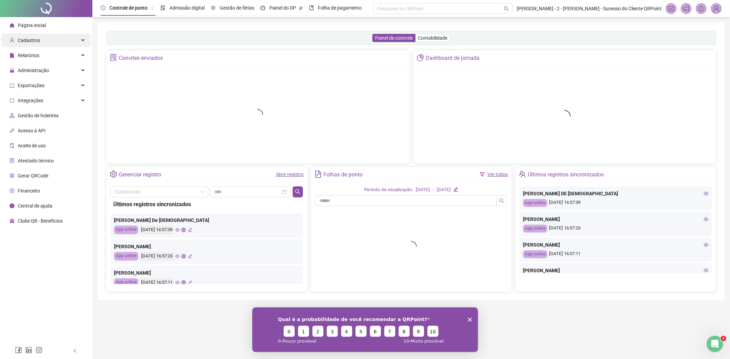
click at [41, 45] on div "Cadastros" at bounding box center [45, 41] width 89 height 14
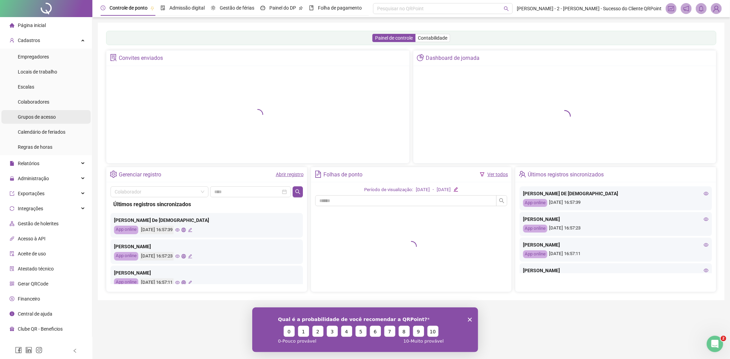
click at [49, 115] on span "Grupos de acesso" at bounding box center [37, 116] width 38 height 5
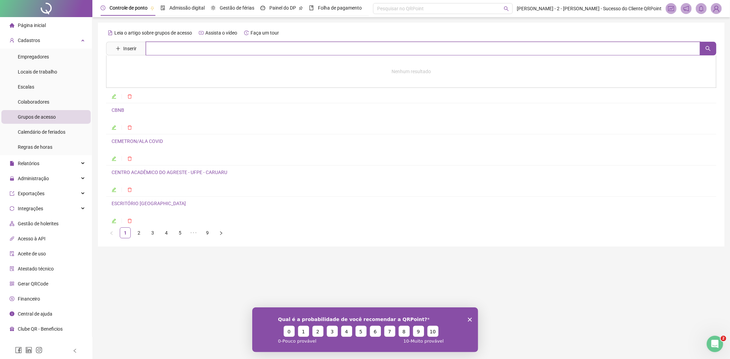
click at [202, 54] on input "text" at bounding box center [423, 49] width 554 height 14
type input "****"
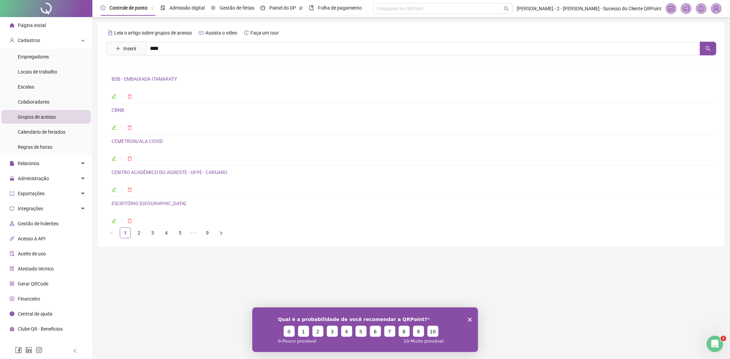
click at [214, 97] on link "HOSPITAL UNIVERSITÁRIO [PERSON_NAME]" at bounding box center [166, 97] width 95 height 5
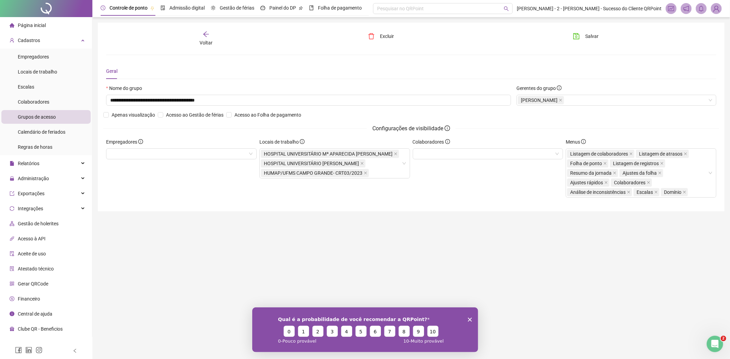
click at [208, 35] on icon "arrow-left" at bounding box center [205, 34] width 7 height 7
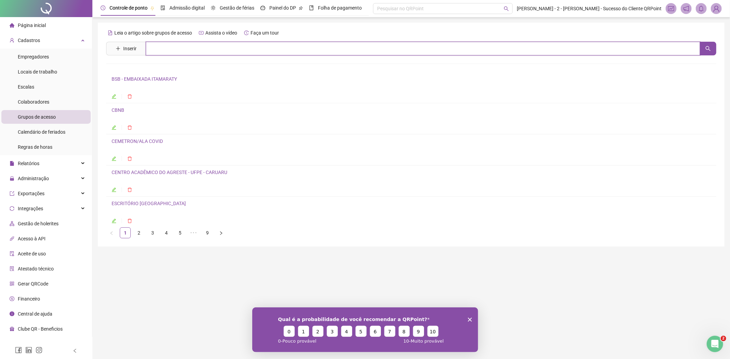
click at [187, 52] on input "text" at bounding box center [423, 49] width 554 height 14
type input "*******"
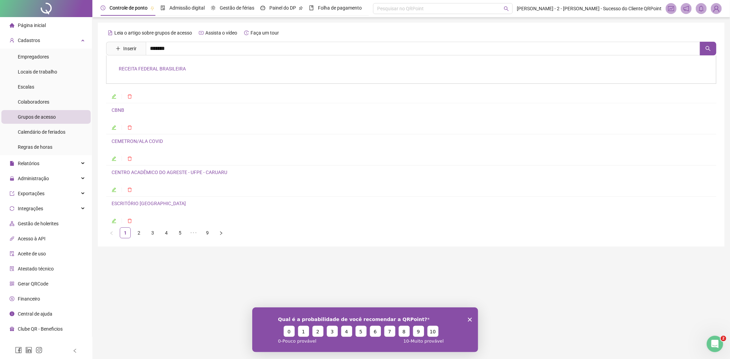
click at [165, 69] on link "RECEITA FEDERAL BRASILEIRA" at bounding box center [152, 68] width 67 height 5
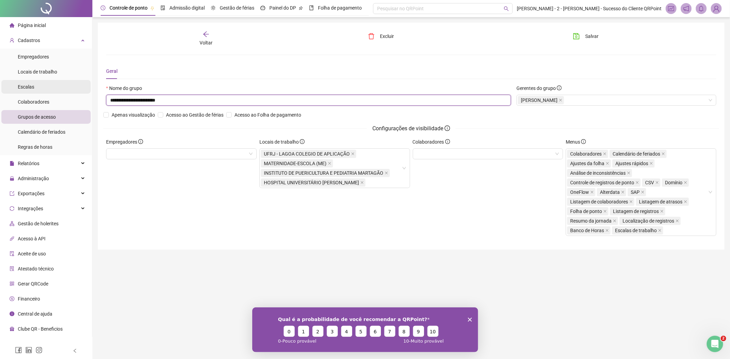
drag, startPoint x: 176, startPoint y: 105, endPoint x: 23, endPoint y: 89, distance: 153.4
click at [24, 89] on div "**********" at bounding box center [365, 179] width 730 height 359
click at [493, 128] on div "Configurações de visibilidade" at bounding box center [410, 128] width 615 height 9
